Goal: Task Accomplishment & Management: Manage account settings

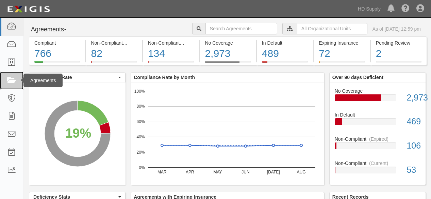
click at [9, 77] on icon at bounding box center [12, 81] width 10 height 8
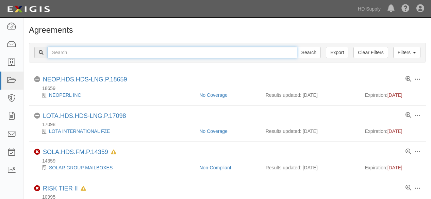
click at [93, 53] on input "text" at bounding box center [173, 53] width 250 height 12
type input "B & G"
click at [297, 47] on input "Search" at bounding box center [309, 53] width 24 height 12
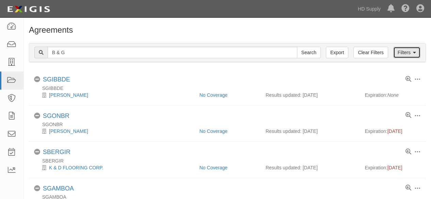
click at [400, 52] on link "Filters" at bounding box center [406, 53] width 27 height 12
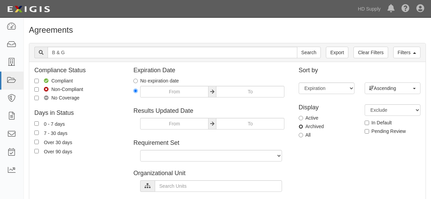
click at [301, 125] on input "Archived" at bounding box center [301, 126] width 4 height 4
radio input "true"
click at [311, 55] on input "Search" at bounding box center [309, 53] width 24 height 12
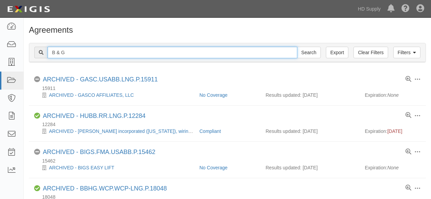
click at [74, 55] on input "B & G" at bounding box center [173, 53] width 250 height 12
type input "B & G's"
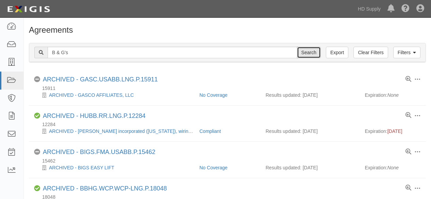
click at [312, 53] on input "Search" at bounding box center [309, 53] width 24 height 12
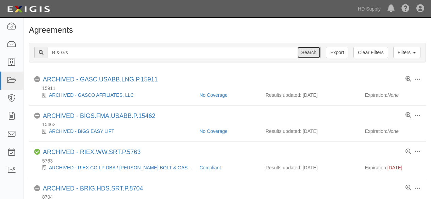
click at [309, 53] on input "Search" at bounding box center [309, 53] width 24 height 12
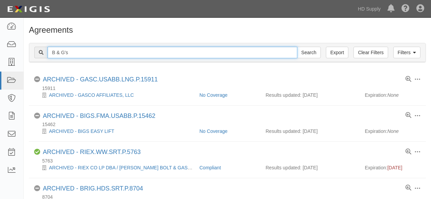
click at [76, 52] on input "B & G's" at bounding box center [173, 53] width 250 height 12
type input "B & G's air"
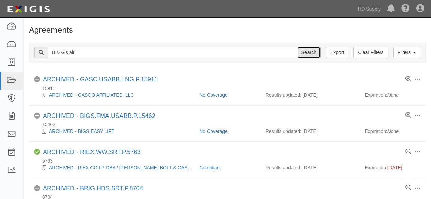
click at [312, 54] on input "Search" at bounding box center [309, 53] width 24 height 12
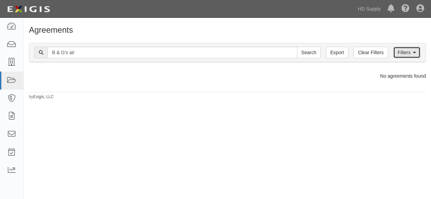
click at [400, 52] on link "Filters" at bounding box center [406, 53] width 27 height 12
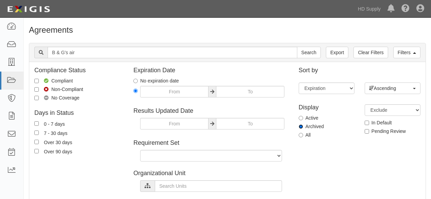
click at [301, 125] on input "Archived" at bounding box center [301, 126] width 4 height 4
click at [369, 51] on link "Clear Filters" at bounding box center [371, 53] width 34 height 12
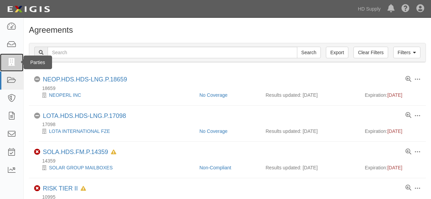
click at [15, 62] on icon at bounding box center [12, 63] width 10 height 8
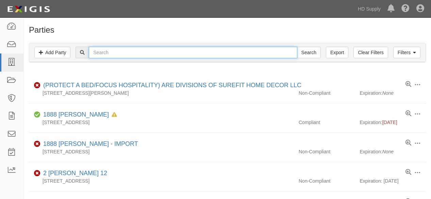
click at [113, 54] on input "text" at bounding box center [193, 53] width 208 height 12
type input "B&G"
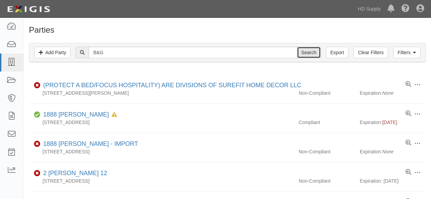
click at [314, 56] on input "Search" at bounding box center [309, 53] width 24 height 12
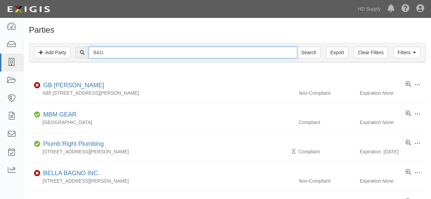
click at [110, 51] on input "B&G" at bounding box center [193, 53] width 208 height 12
type input "B"
type input "2001043794"
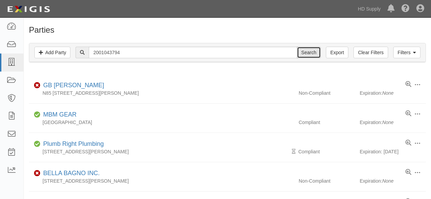
click at [315, 52] on input "Search" at bounding box center [309, 53] width 24 height 12
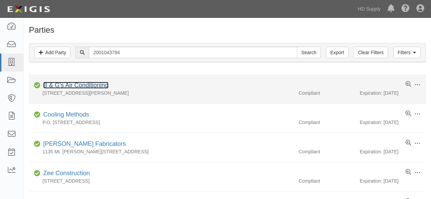
click at [90, 84] on link "B & G's Air Conditioning" at bounding box center [75, 85] width 65 height 7
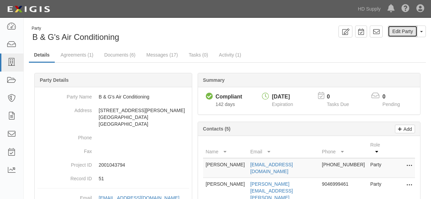
click at [408, 32] on link "Edit Party" at bounding box center [403, 32] width 30 height 12
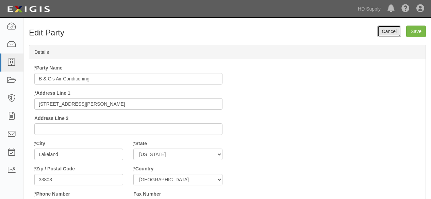
click at [386, 34] on link "Cancel" at bounding box center [389, 32] width 24 height 12
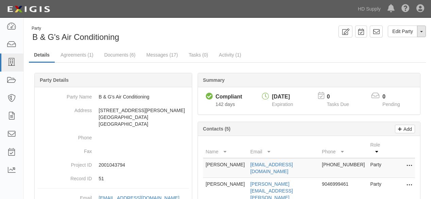
click at [421, 32] on span "button" at bounding box center [421, 31] width 3 height 1
click at [401, 52] on link "Archive Party" at bounding box center [399, 53] width 54 height 9
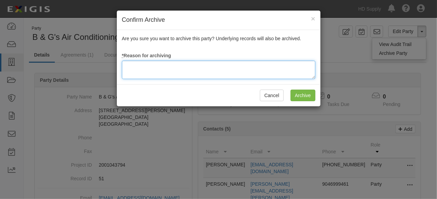
drag, startPoint x: 164, startPoint y: 70, endPoint x: 171, endPoint y: 72, distance: 7.0
click at [164, 70] on textarea at bounding box center [218, 70] width 193 height 18
type textarea "o"
type textarea "c"
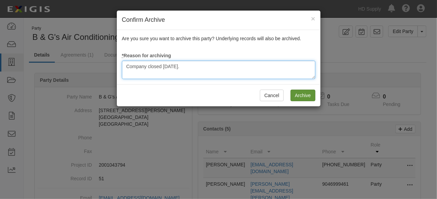
type textarea "Company closed May 2025."
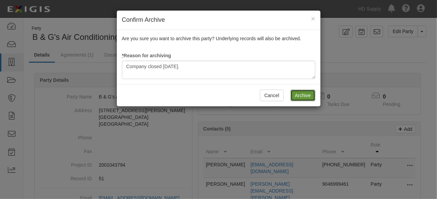
click at [302, 95] on input "Archive" at bounding box center [302, 96] width 25 height 12
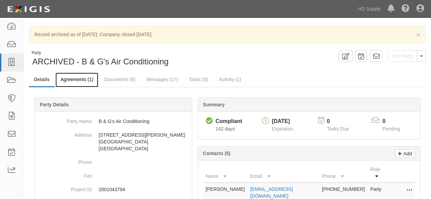
click at [76, 78] on link "Agreements (1)" at bounding box center [76, 79] width 43 height 15
